Goal: Use online tool/utility: Utilize a website feature to perform a specific function

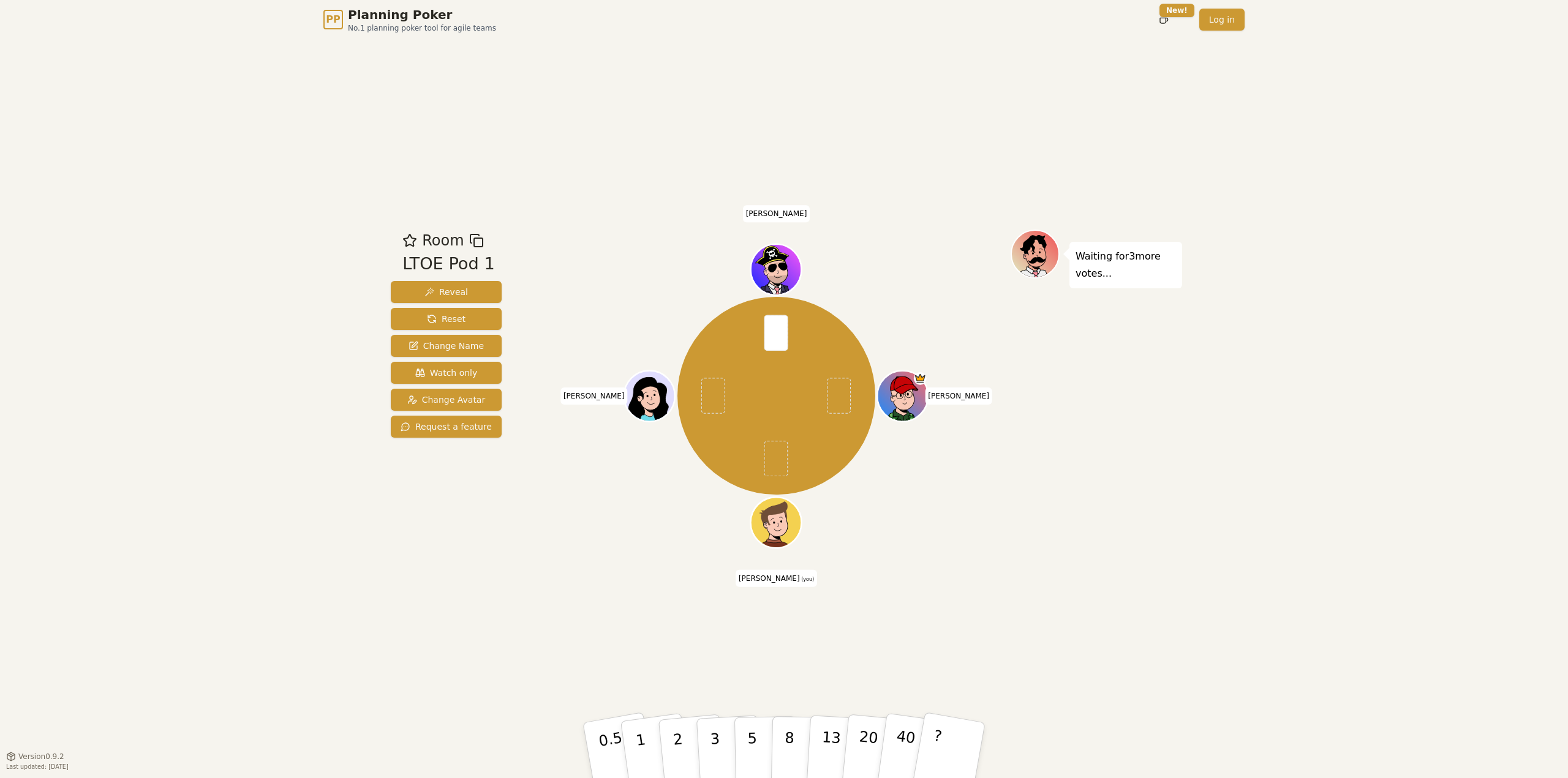
click at [595, 636] on div "Room LTOE Pod 1 Reveal Reset Change Name Watch only Change Avatar Request a fea…" at bounding box center [783, 398] width 796 height 717
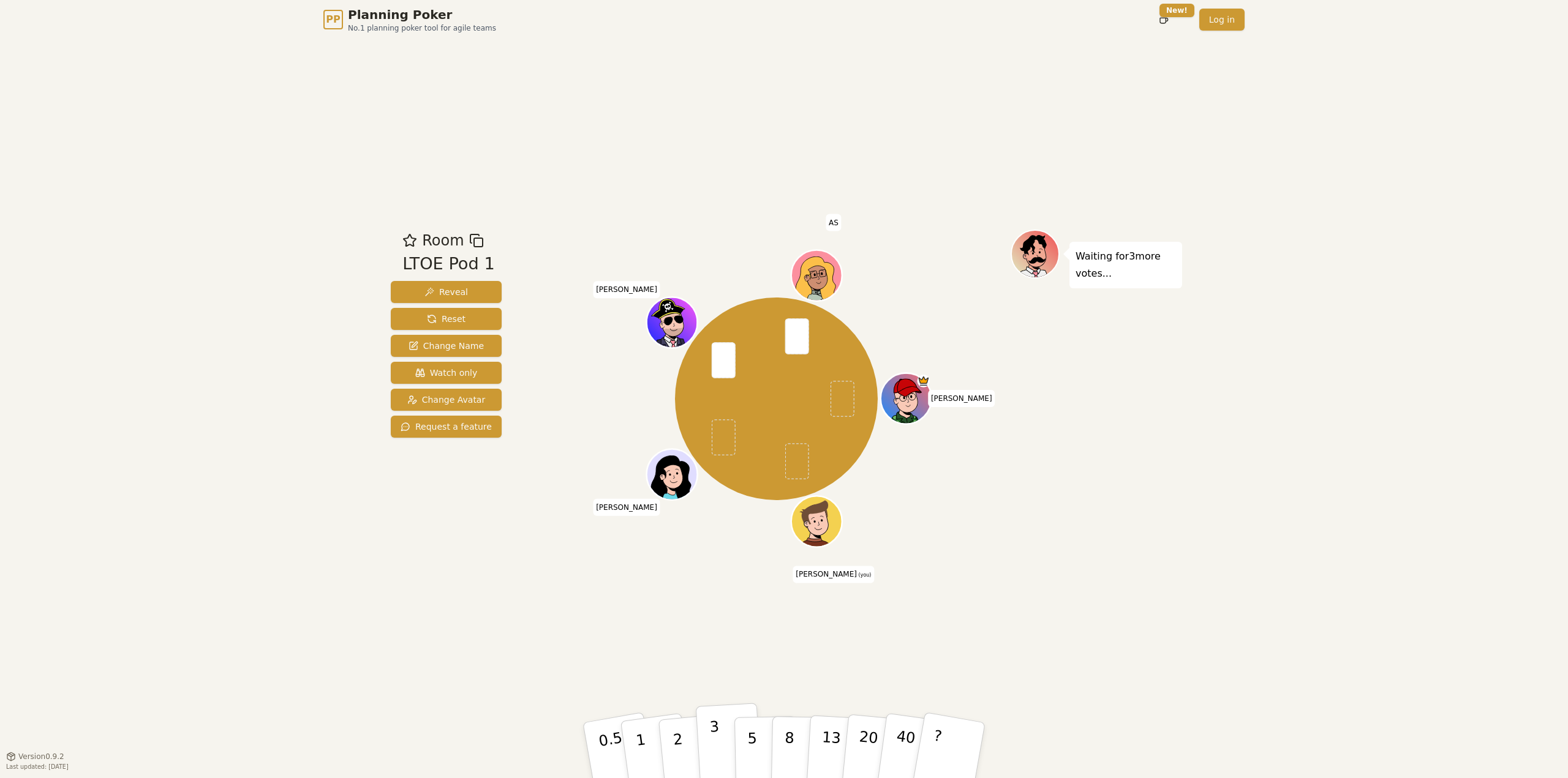
click at [716, 727] on p "3" at bounding box center [716, 752] width 14 height 67
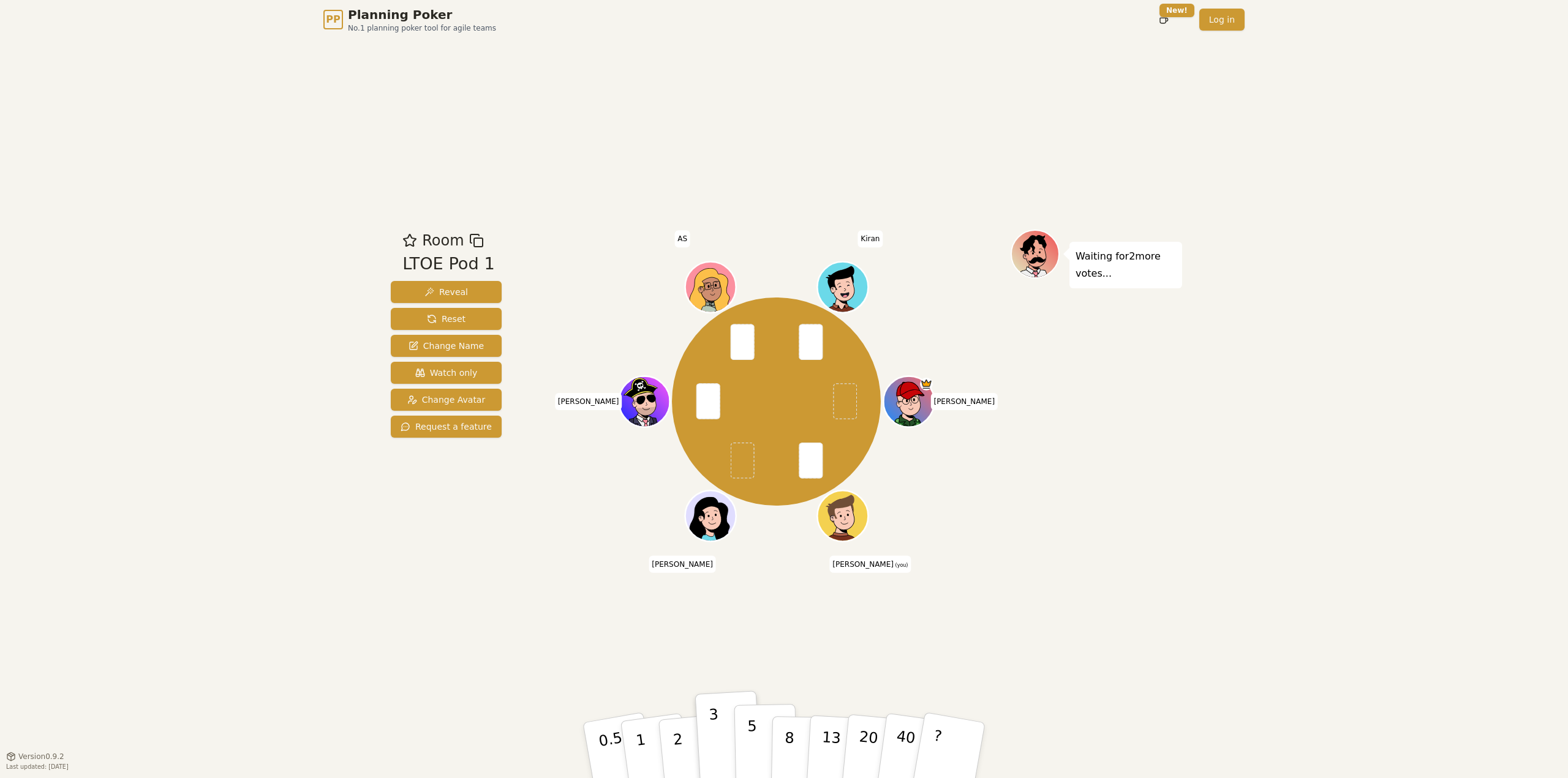
click at [757, 737] on button "5" at bounding box center [766, 751] width 63 height 93
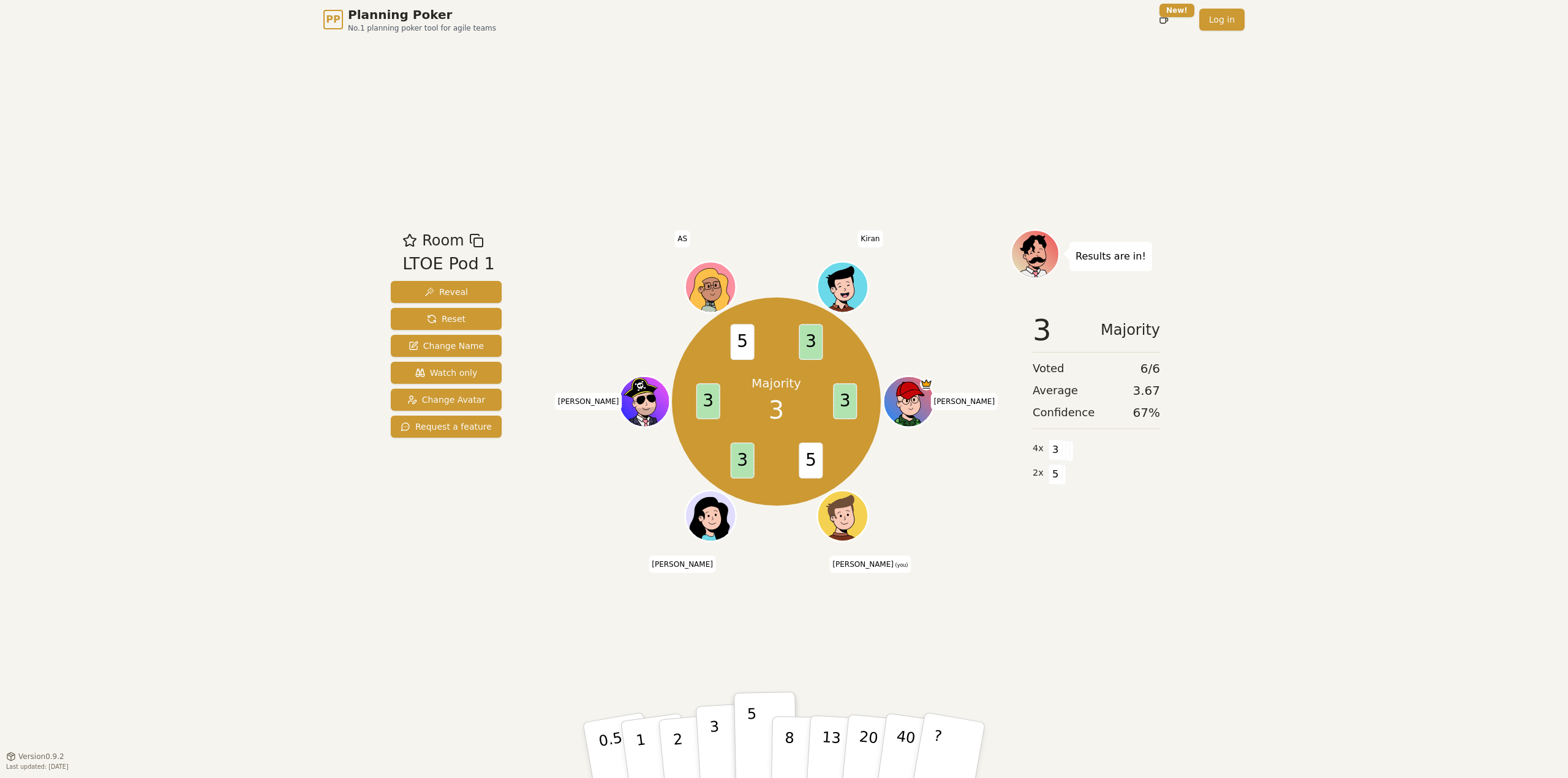
click at [712, 762] on p "3" at bounding box center [716, 752] width 14 height 67
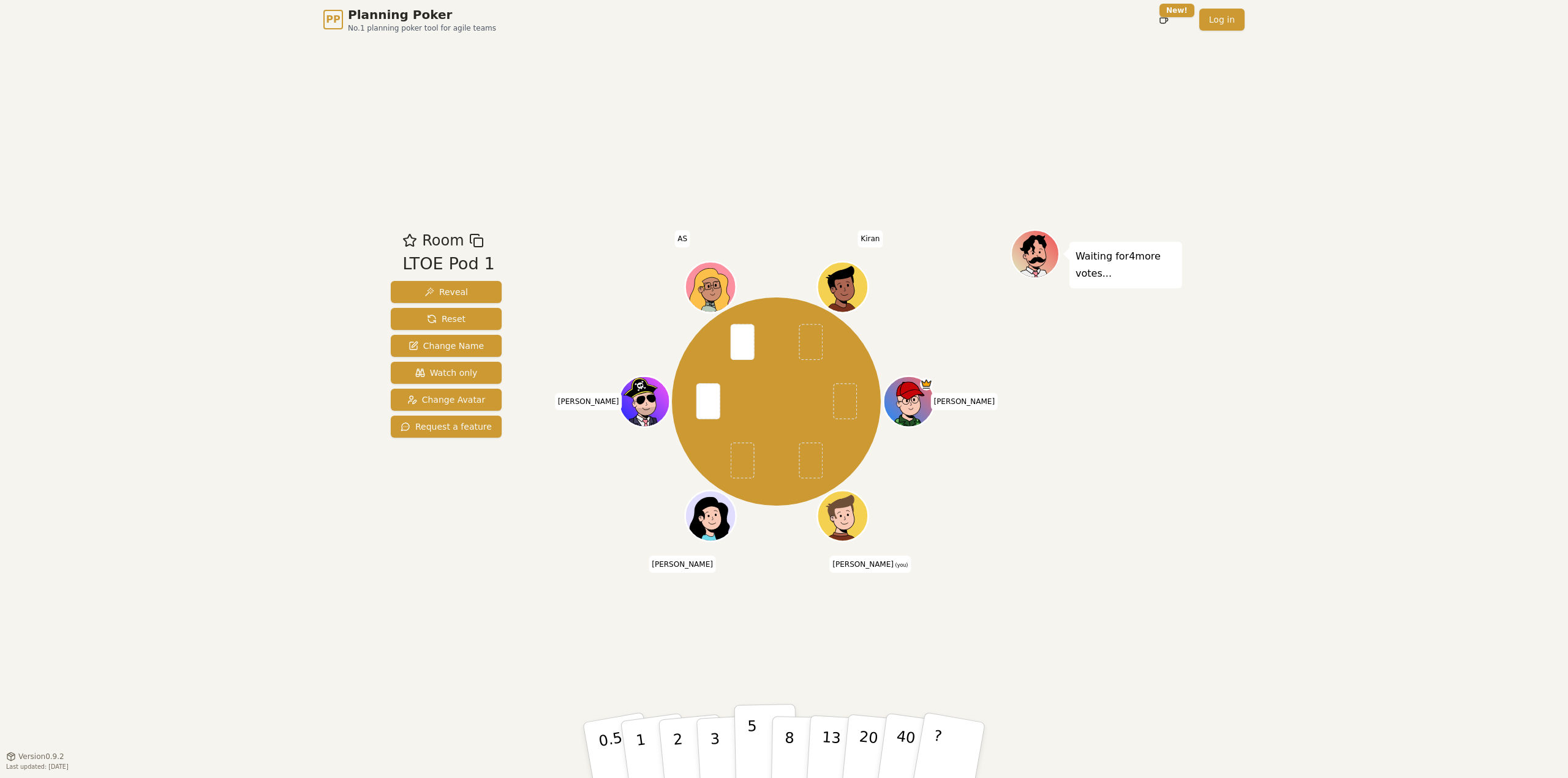
click at [744, 741] on button "5" at bounding box center [766, 751] width 63 height 93
click at [685, 743] on button "2" at bounding box center [692, 751] width 70 height 97
click at [649, 750] on button "1" at bounding box center [655, 750] width 73 height 99
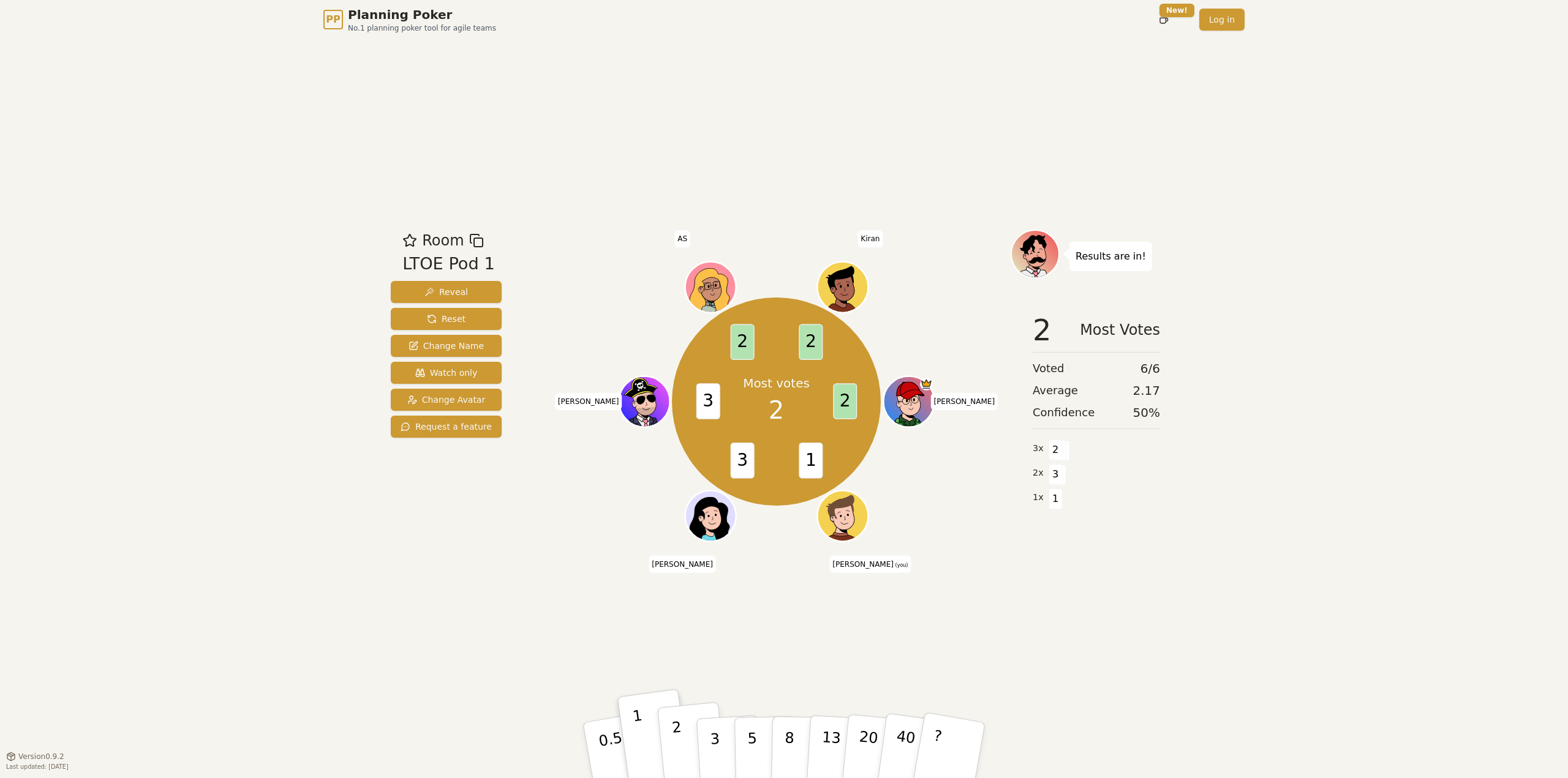
click at [680, 736] on button "2" at bounding box center [692, 751] width 70 height 97
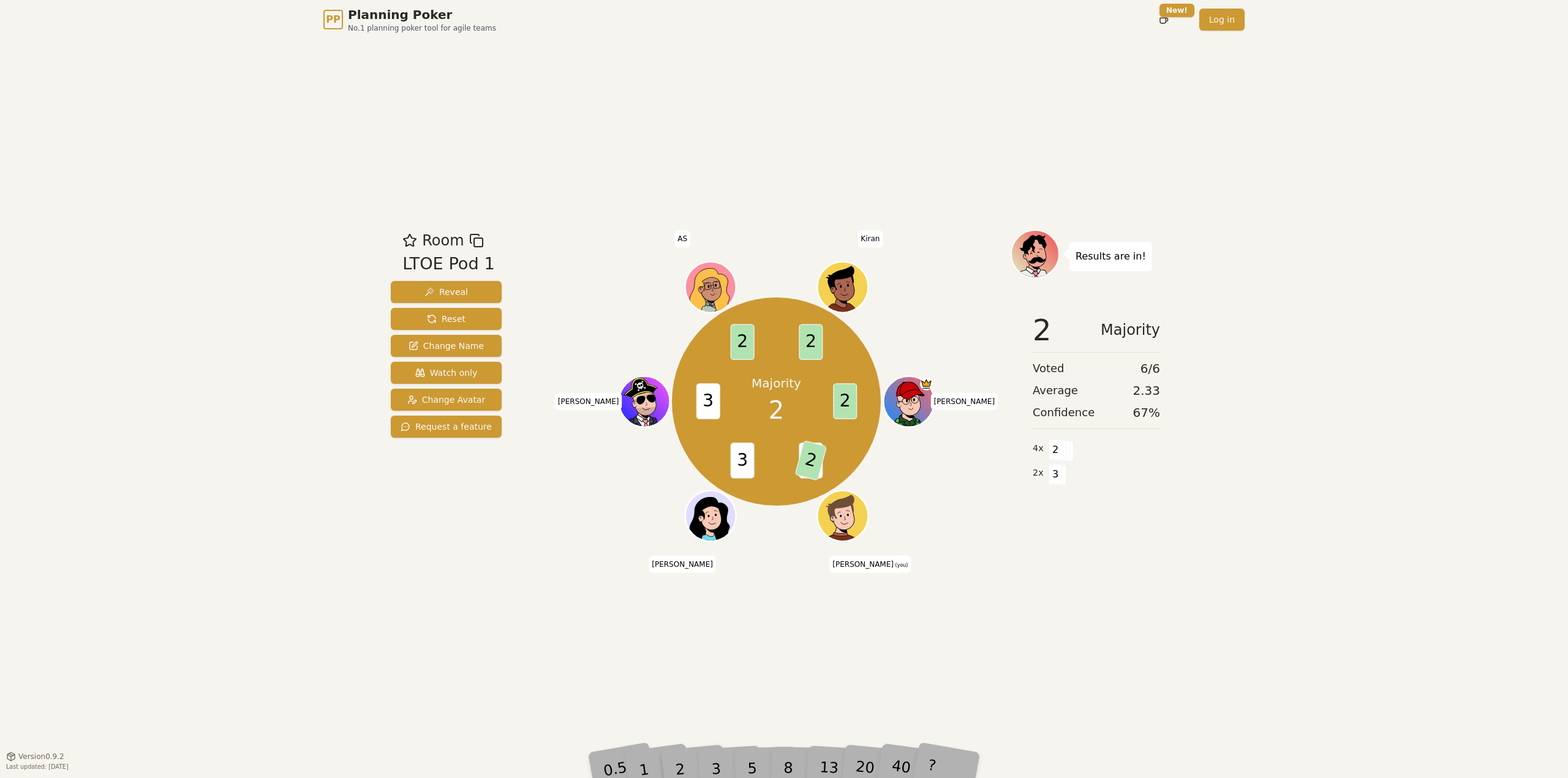
click at [1316, 628] on div "PP Planning Poker No.1 planning poker tool for agile teams Toggle theme New! Lo…" at bounding box center [784, 389] width 1568 height 778
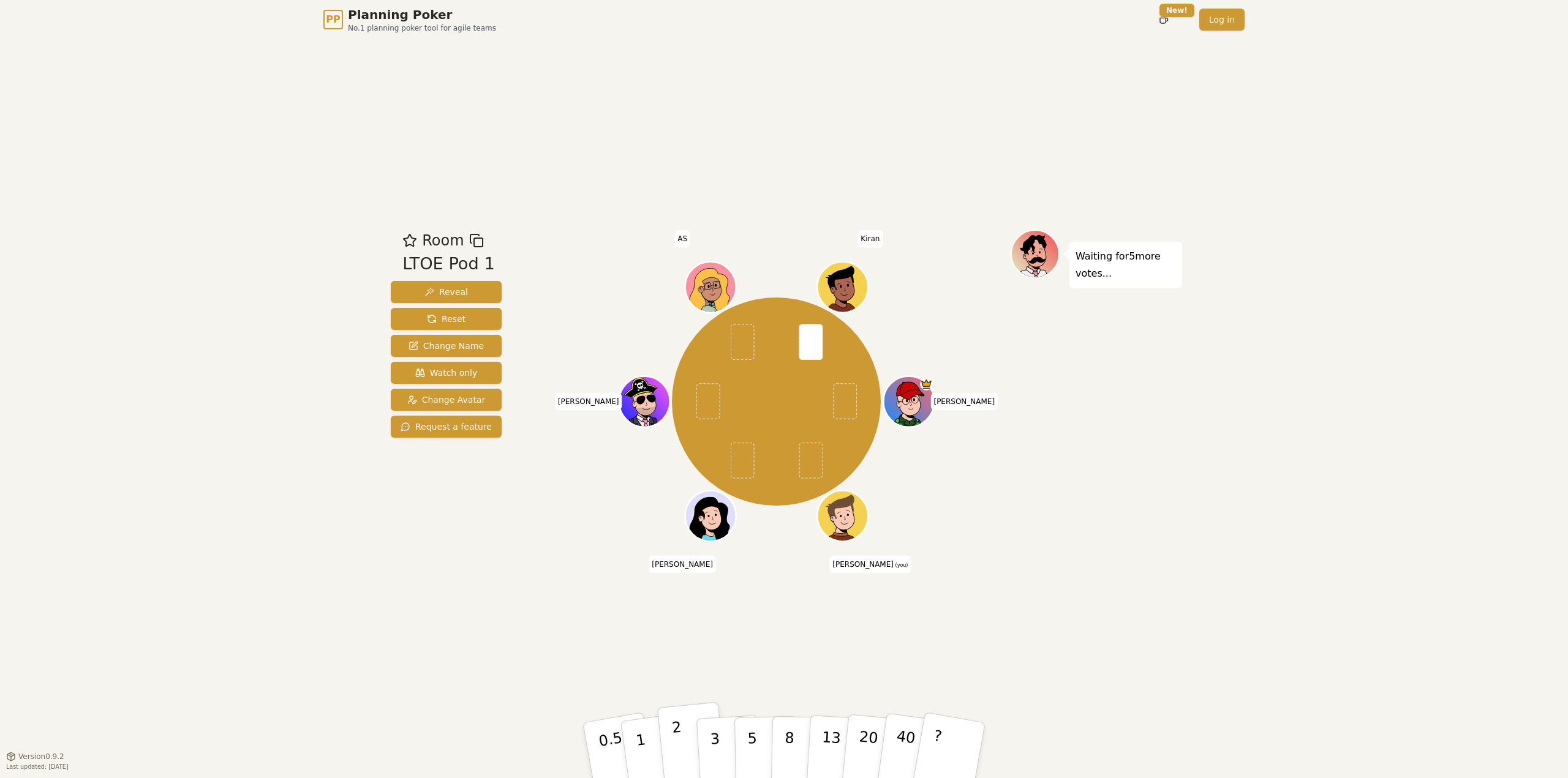
click at [681, 723] on button "2" at bounding box center [692, 751] width 70 height 97
click at [704, 729] on button "3" at bounding box center [729, 750] width 67 height 95
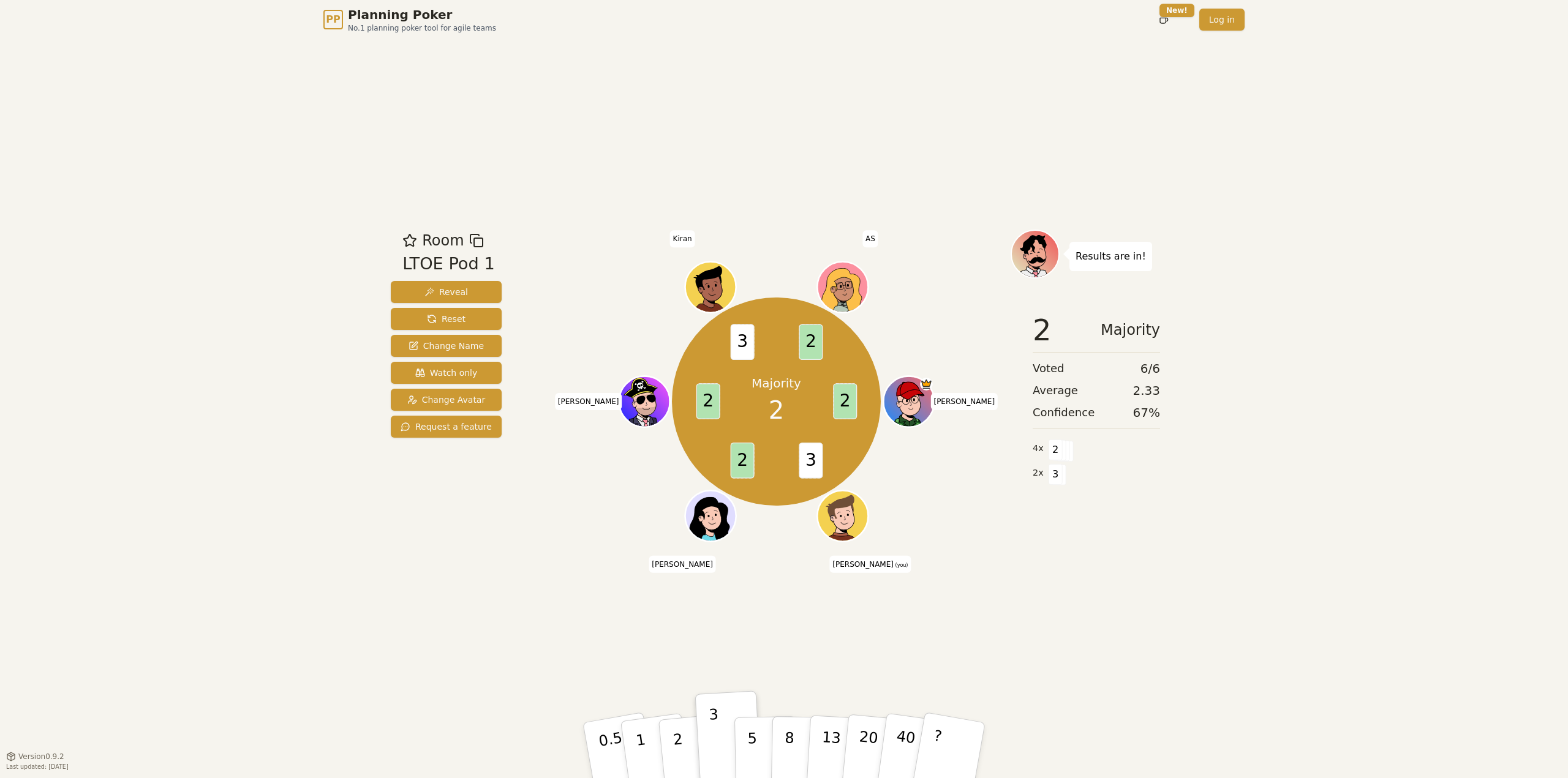
click at [682, 735] on button "2" at bounding box center [693, 763] width 70 height 97
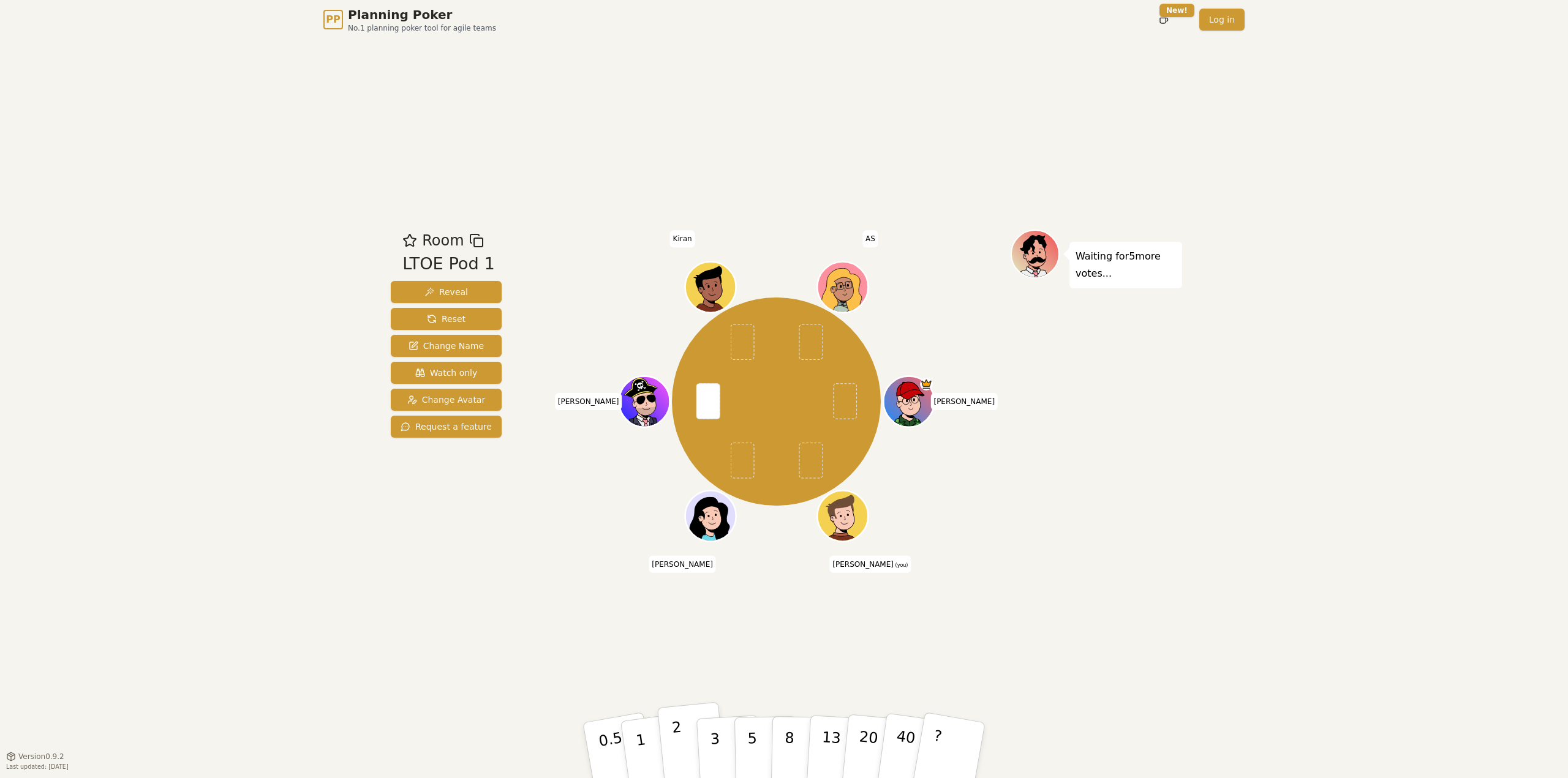
click at [687, 744] on button "2" at bounding box center [692, 751] width 70 height 97
click at [687, 729] on button "2" at bounding box center [692, 751] width 70 height 97
click at [683, 749] on button "2" at bounding box center [692, 751] width 70 height 97
click at [762, 735] on button "5" at bounding box center [766, 751] width 63 height 93
click at [727, 753] on button "3" at bounding box center [729, 750] width 67 height 95
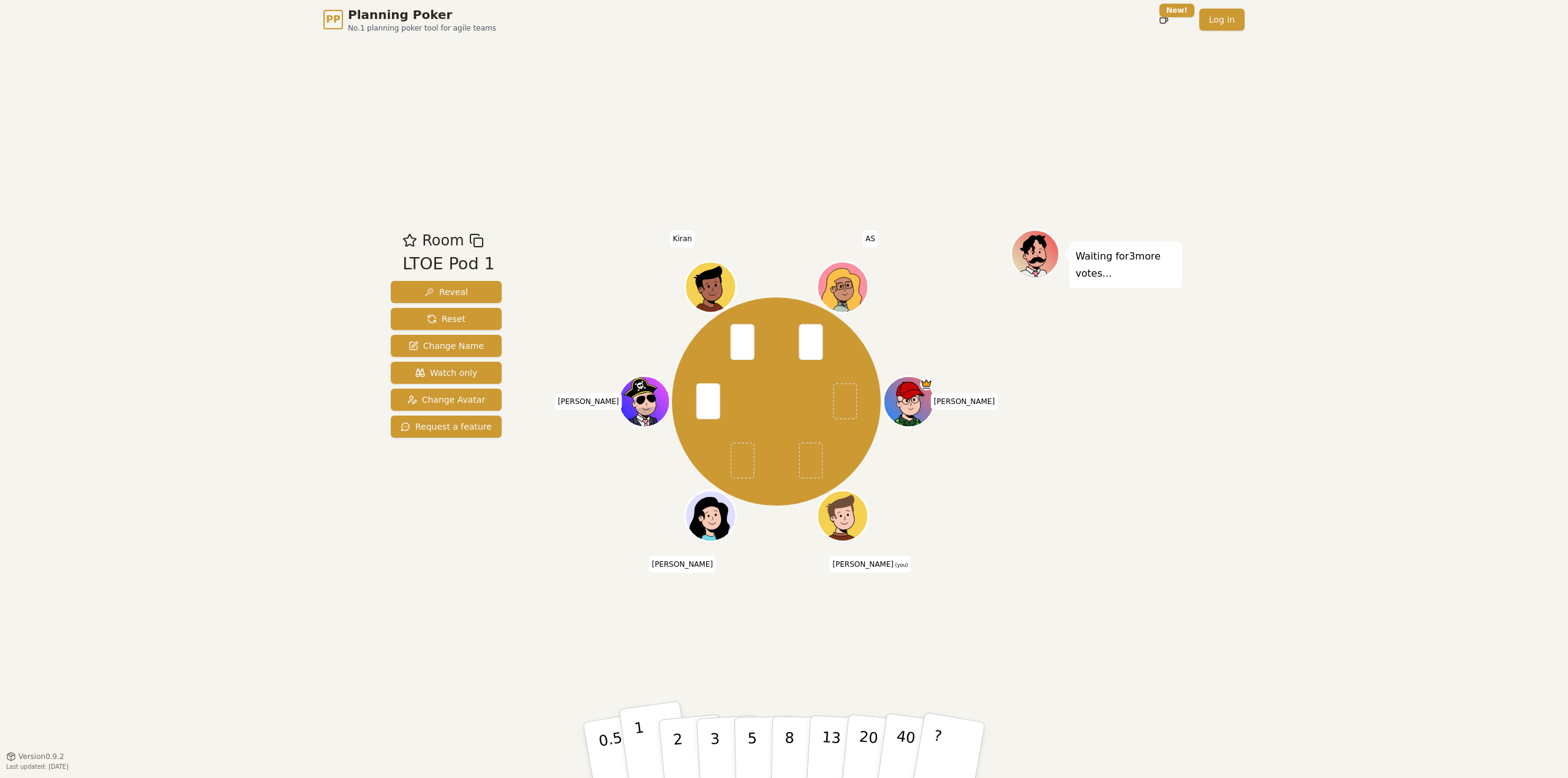
click at [643, 736] on button "1" at bounding box center [655, 750] width 73 height 99
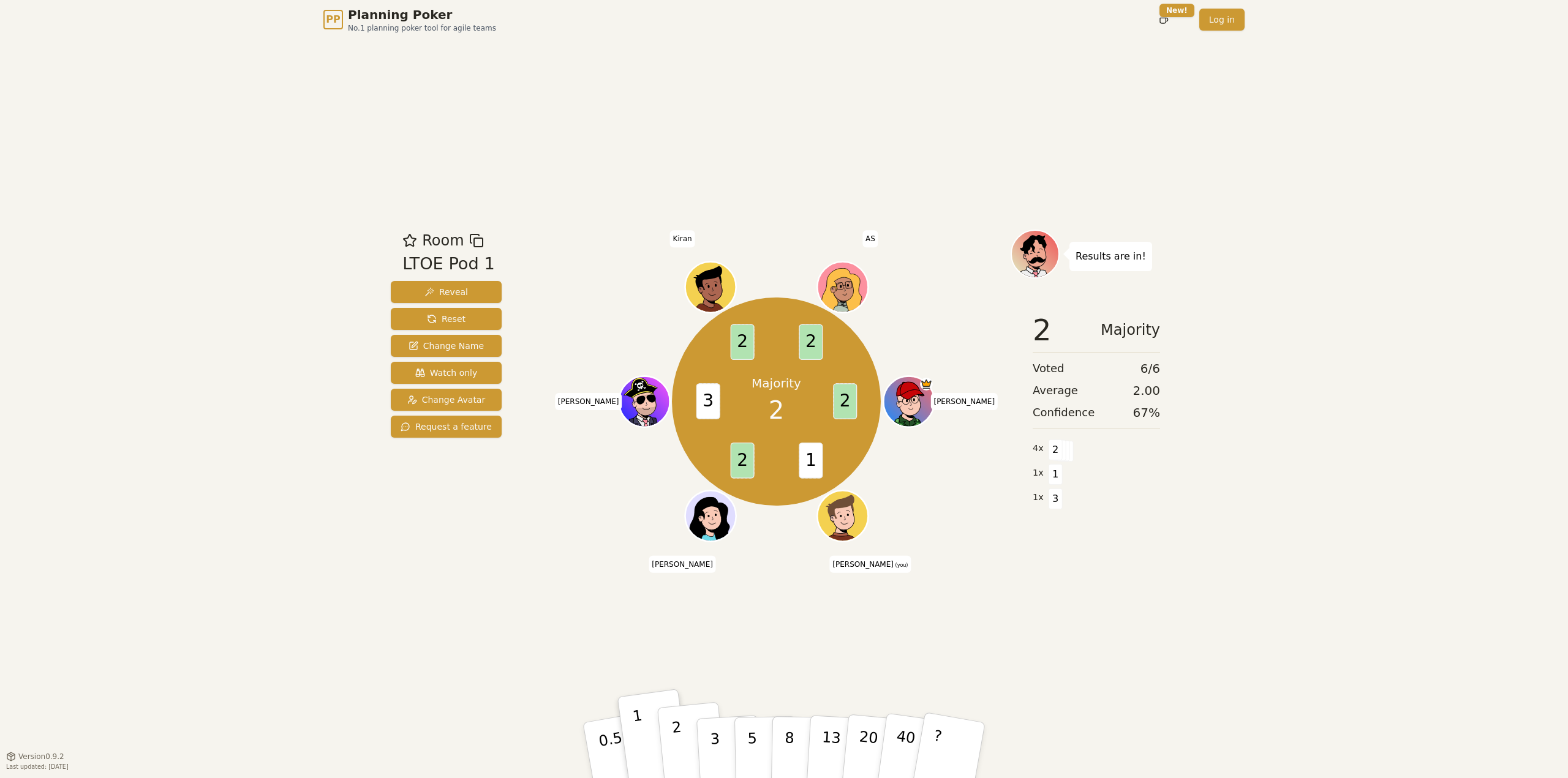
click at [687, 750] on button "2" at bounding box center [692, 751] width 70 height 97
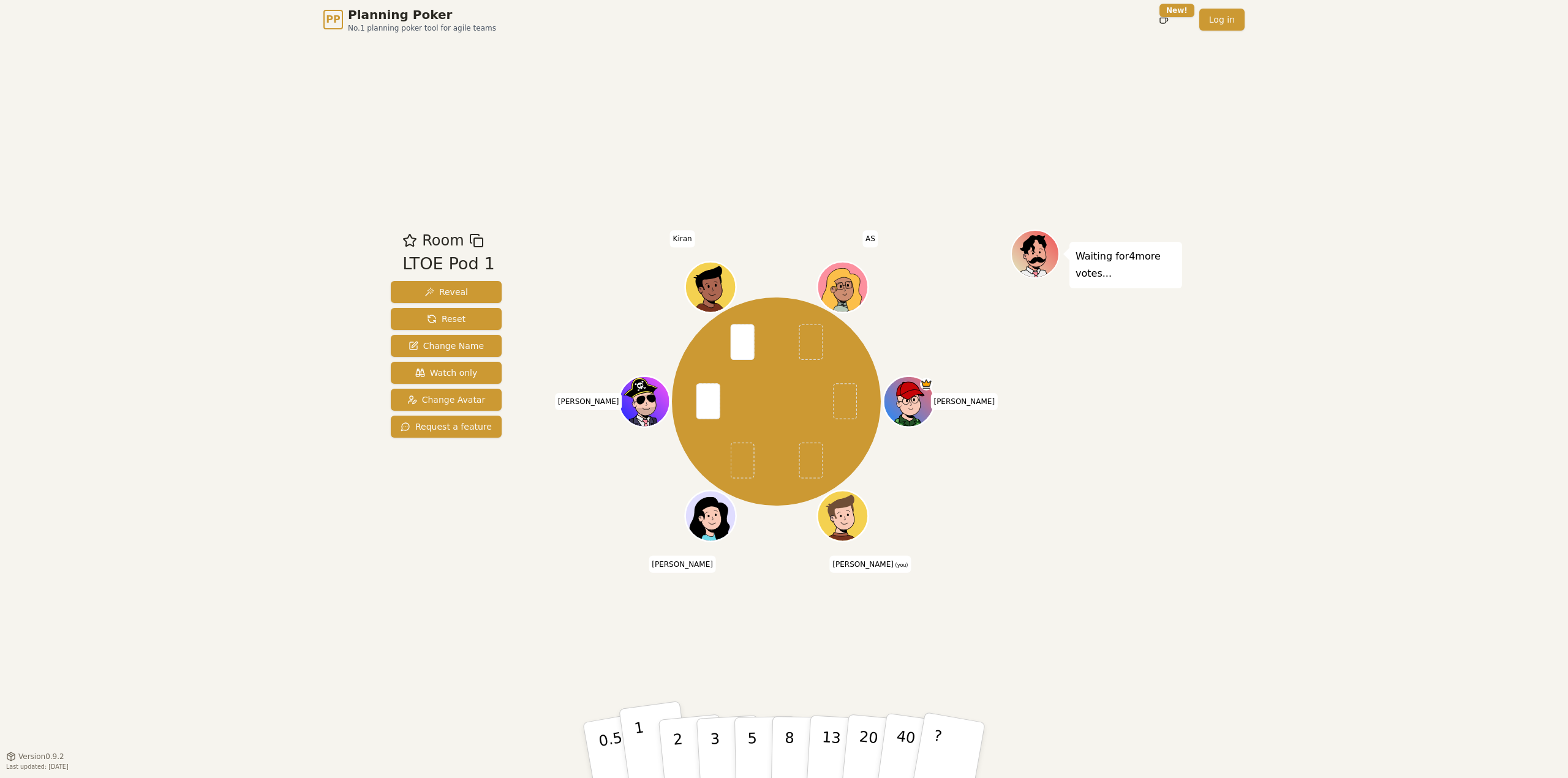
click at [632, 752] on button "1" at bounding box center [655, 750] width 73 height 99
click at [684, 733] on button "2" at bounding box center [692, 751] width 70 height 97
click at [643, 759] on p "1" at bounding box center [643, 752] width 18 height 67
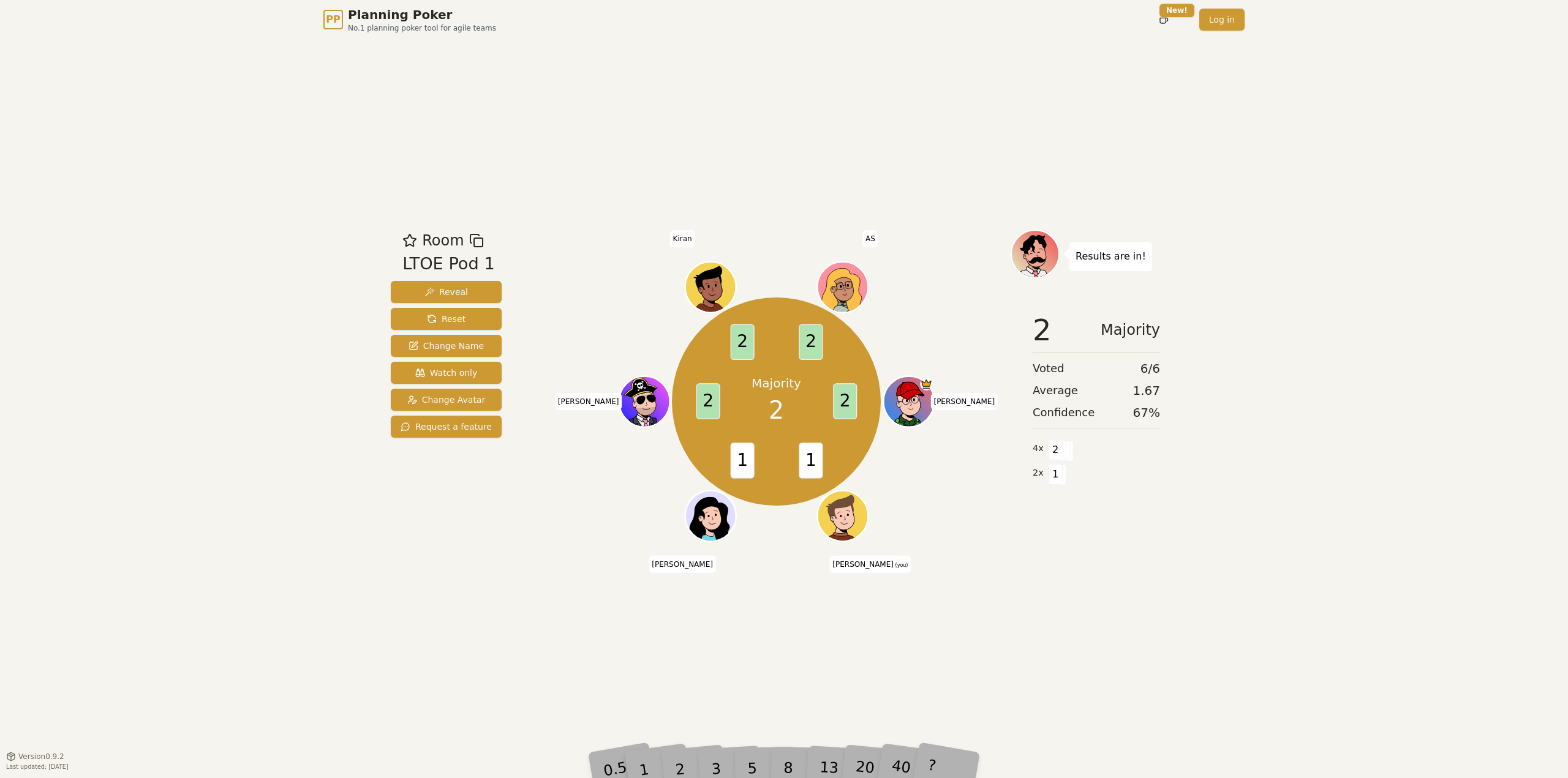
click at [958, 681] on div "Room LTOE Pod 1 Reveal Reset Change Name Watch only Change Avatar Request a fea…" at bounding box center [783, 398] width 796 height 717
click at [1183, 674] on div "PP Planning Poker No.1 planning poker tool for agile teams Toggle theme New! Lo…" at bounding box center [784, 389] width 1568 height 778
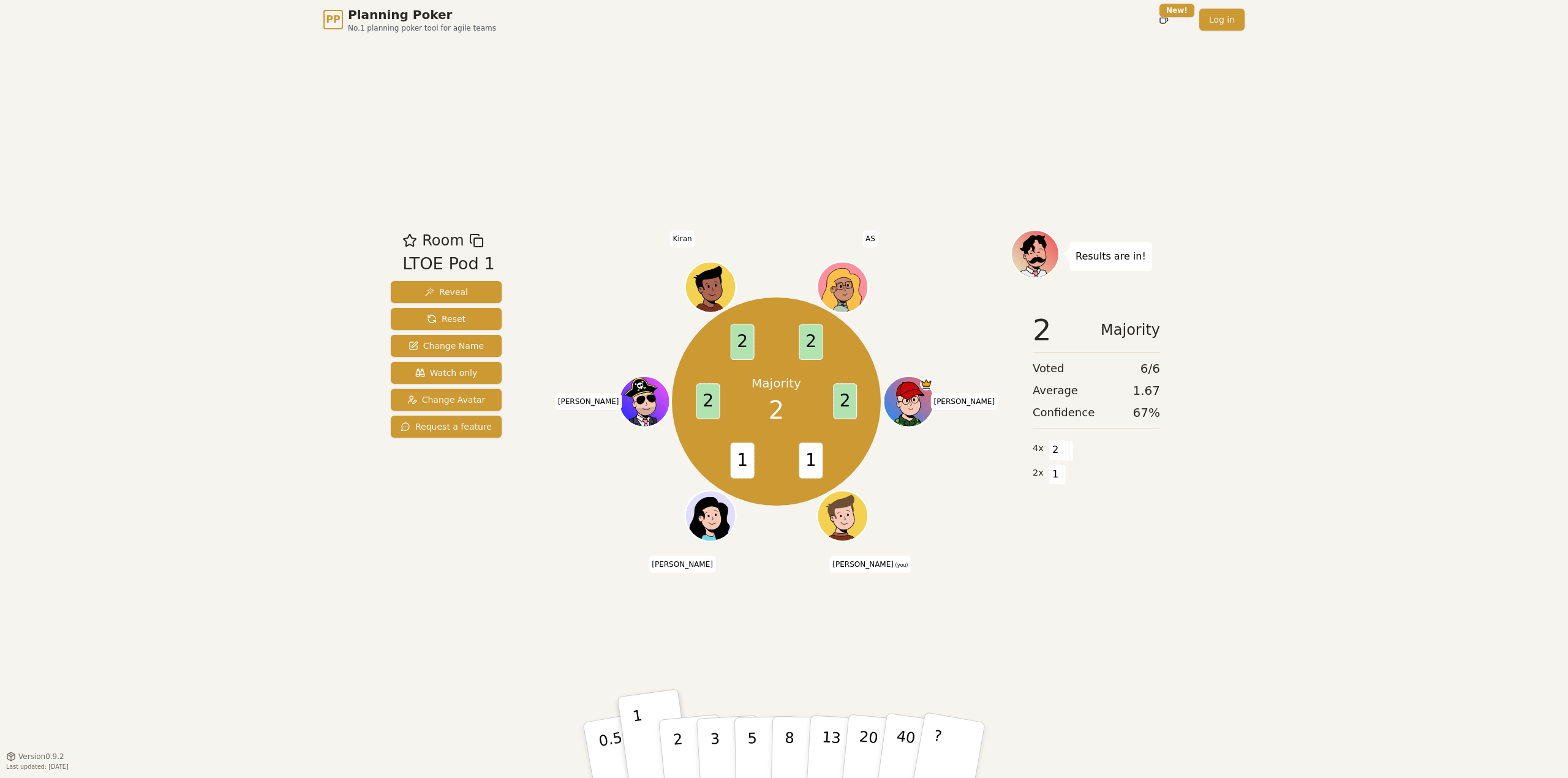
click at [1159, 683] on div "Room LTOE Pod 1 Reveal Reset Change Name Watch only Change Avatar Request a fea…" at bounding box center [783, 398] width 796 height 717
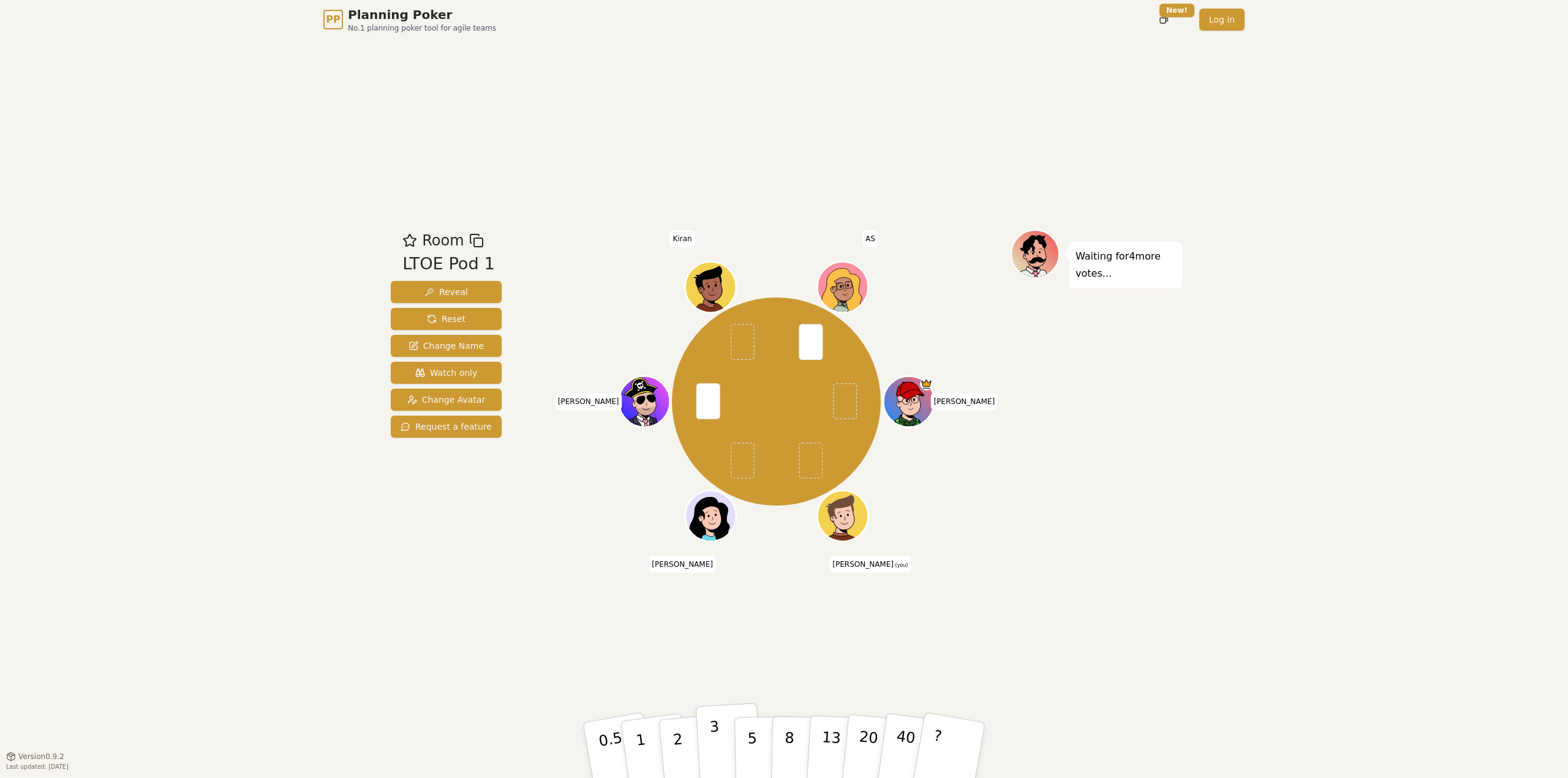
click at [706, 739] on button "3" at bounding box center [729, 750] width 67 height 95
click at [678, 730] on p "2" at bounding box center [679, 752] width 16 height 67
click at [749, 735] on p "5" at bounding box center [752, 750] width 11 height 66
click at [725, 726] on button "3" at bounding box center [729, 750] width 67 height 95
click at [715, 737] on p "3" at bounding box center [716, 752] width 14 height 67
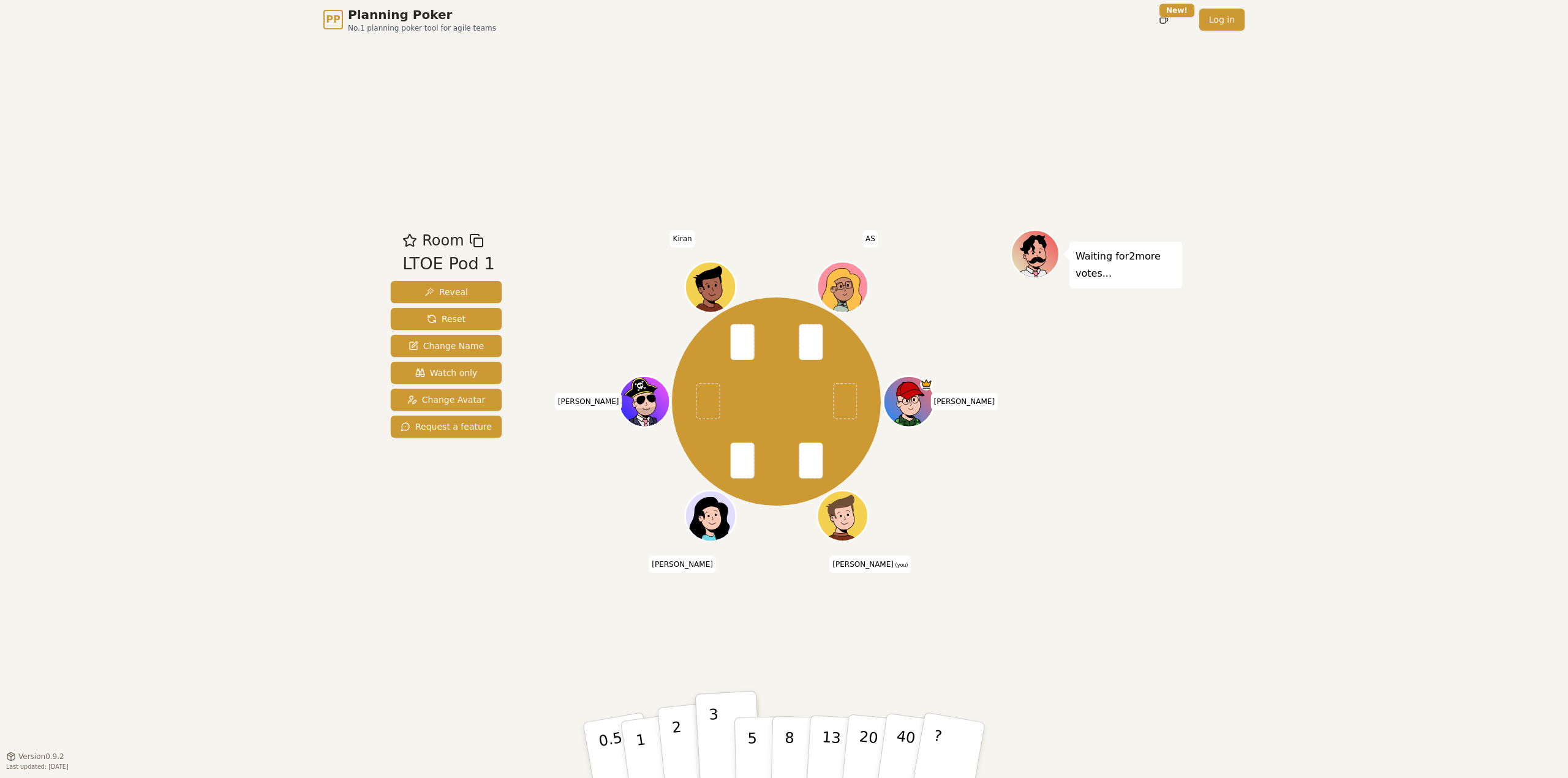
click at [687, 729] on button "2" at bounding box center [692, 751] width 70 height 97
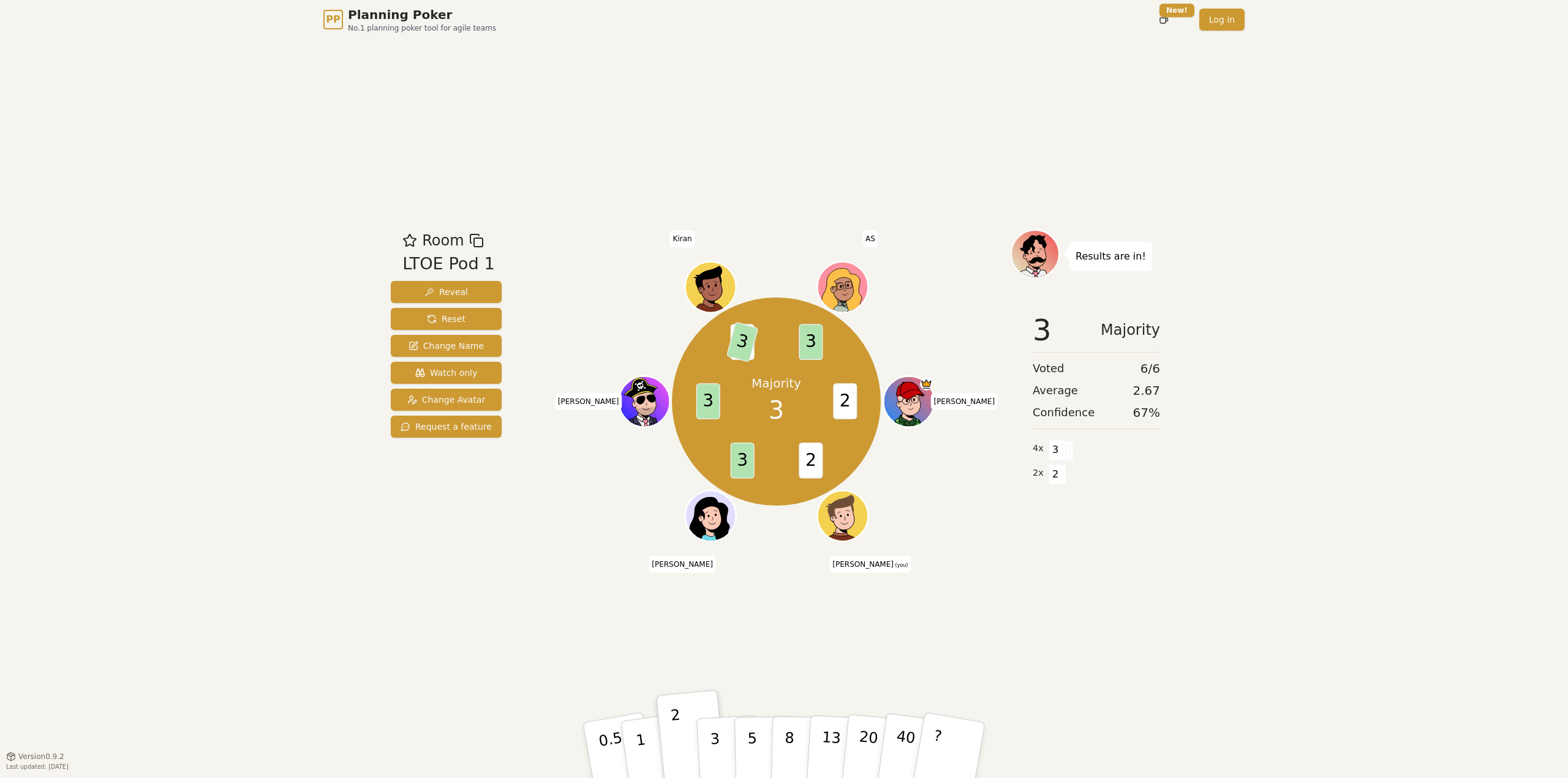
click at [281, 184] on div "PP Planning Poker No.1 planning poker tool for agile teams Toggle theme New! Lo…" at bounding box center [784, 389] width 1568 height 778
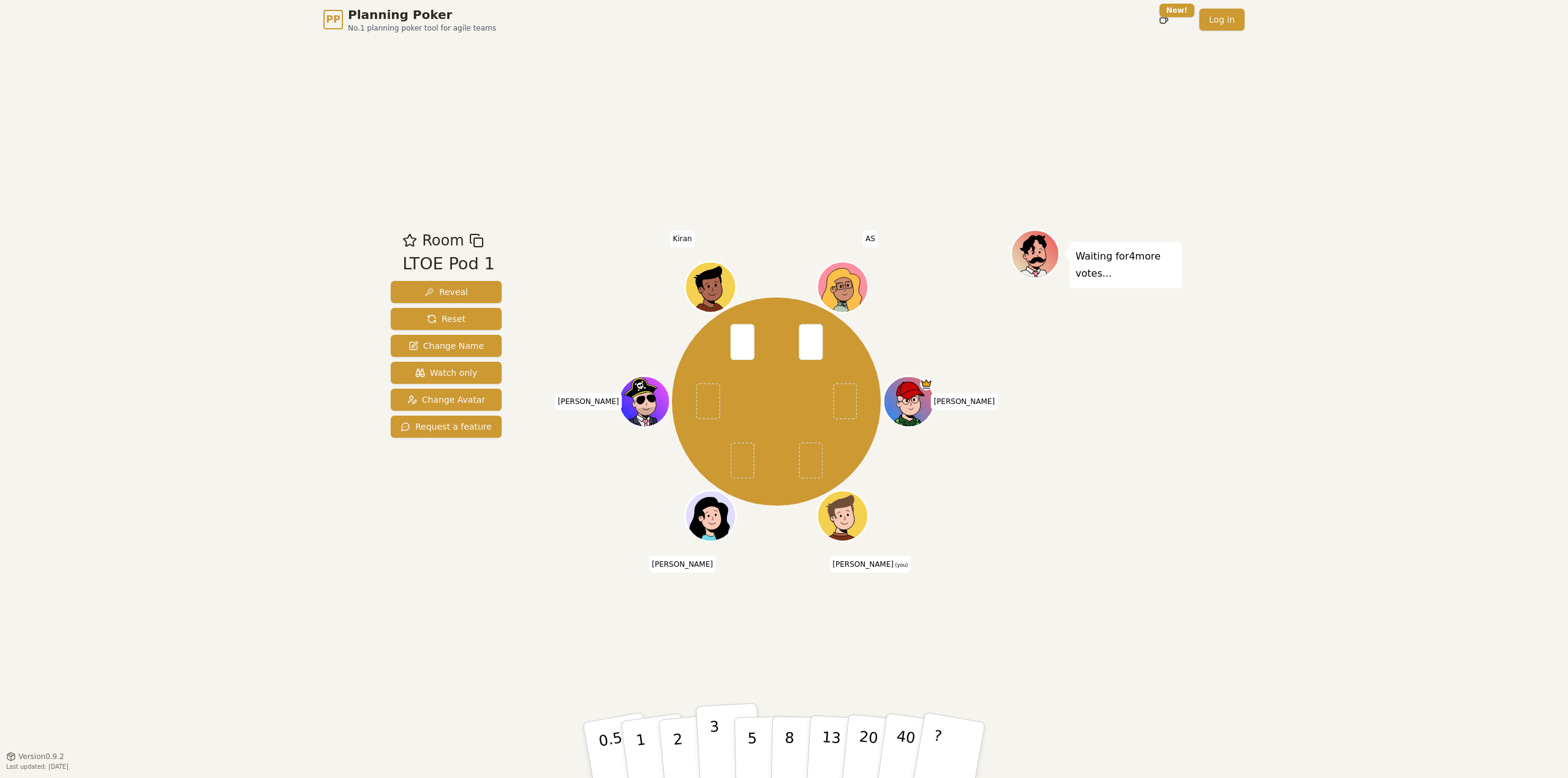
click at [715, 737] on p "3" at bounding box center [716, 752] width 14 height 67
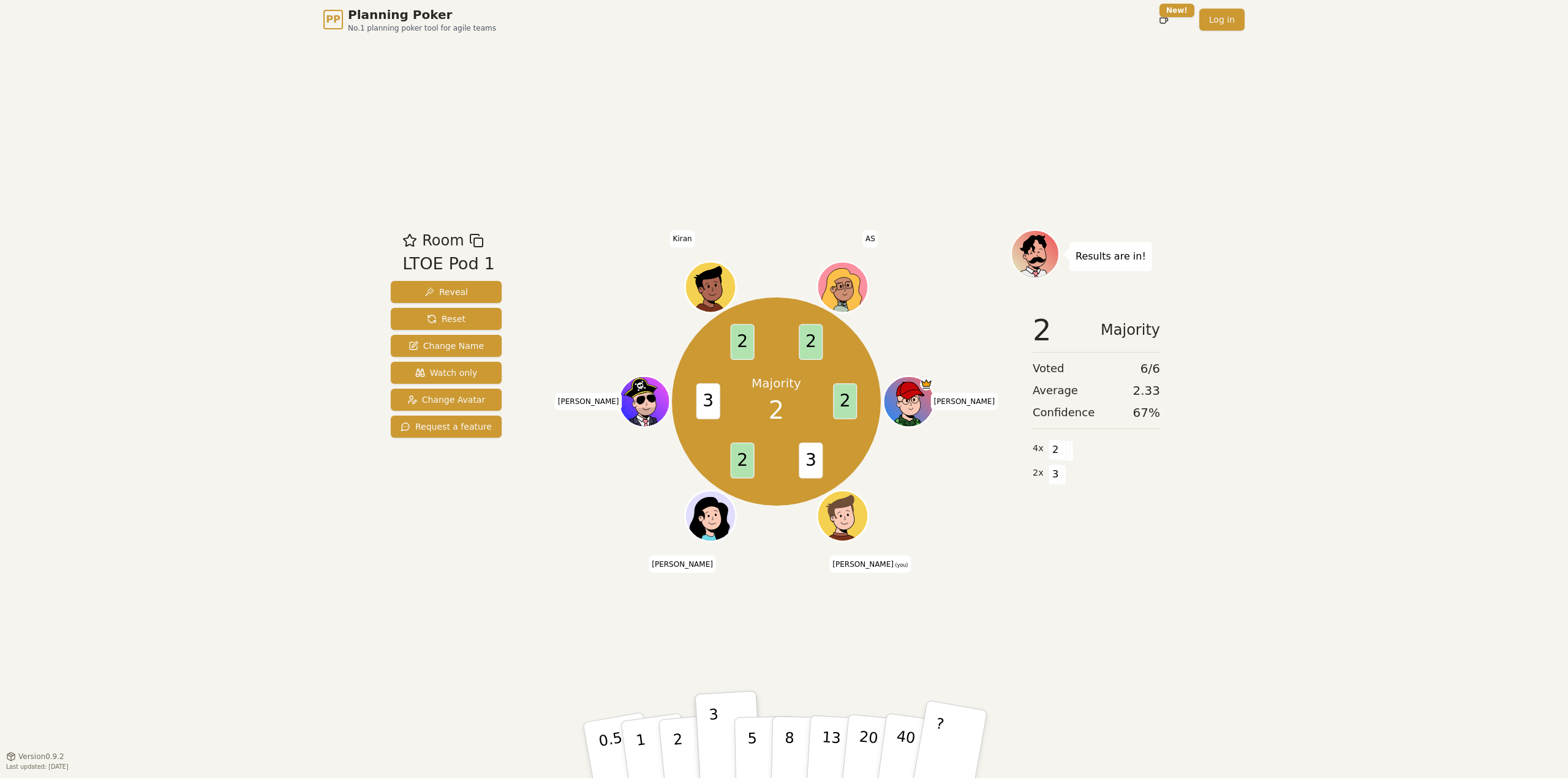
click at [968, 742] on button "?" at bounding box center [950, 750] width 76 height 101
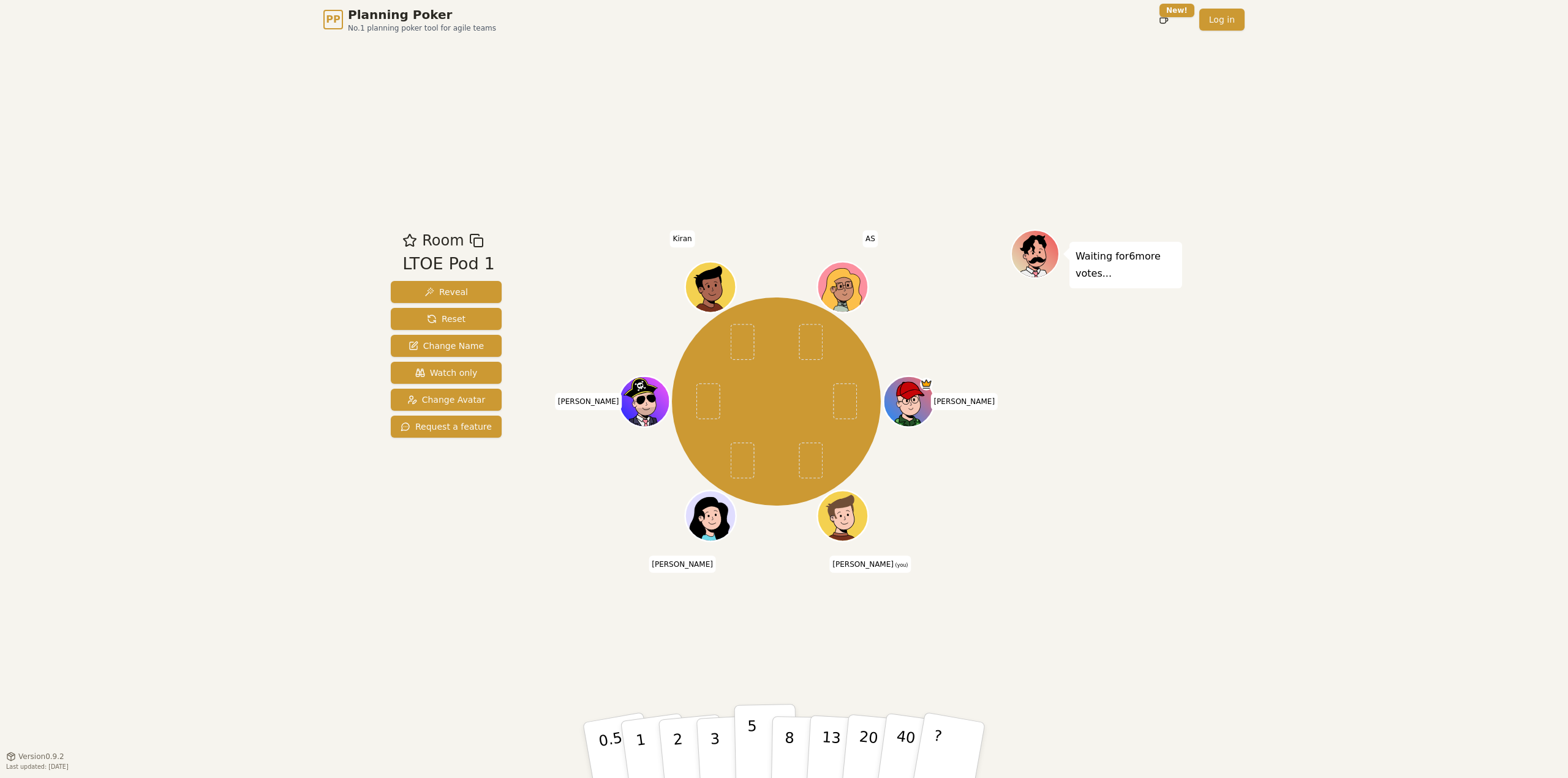
click at [754, 755] on p "5" at bounding box center [752, 750] width 11 height 66
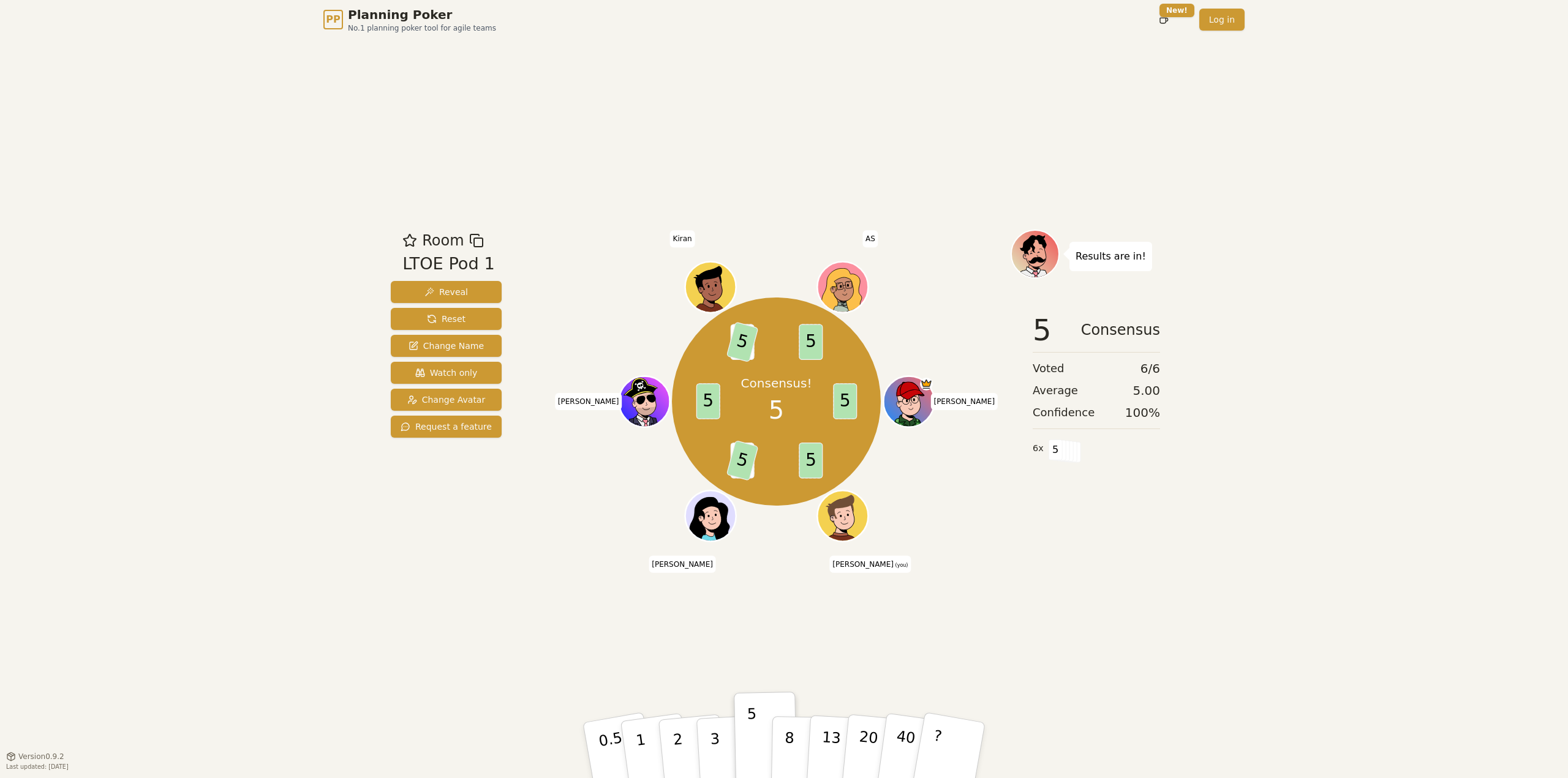
click at [1556, 207] on div "PP Planning Poker No.1 planning poker tool for agile teams Toggle theme New! Lo…" at bounding box center [784, 389] width 1568 height 778
